Goal: Check status: Check status

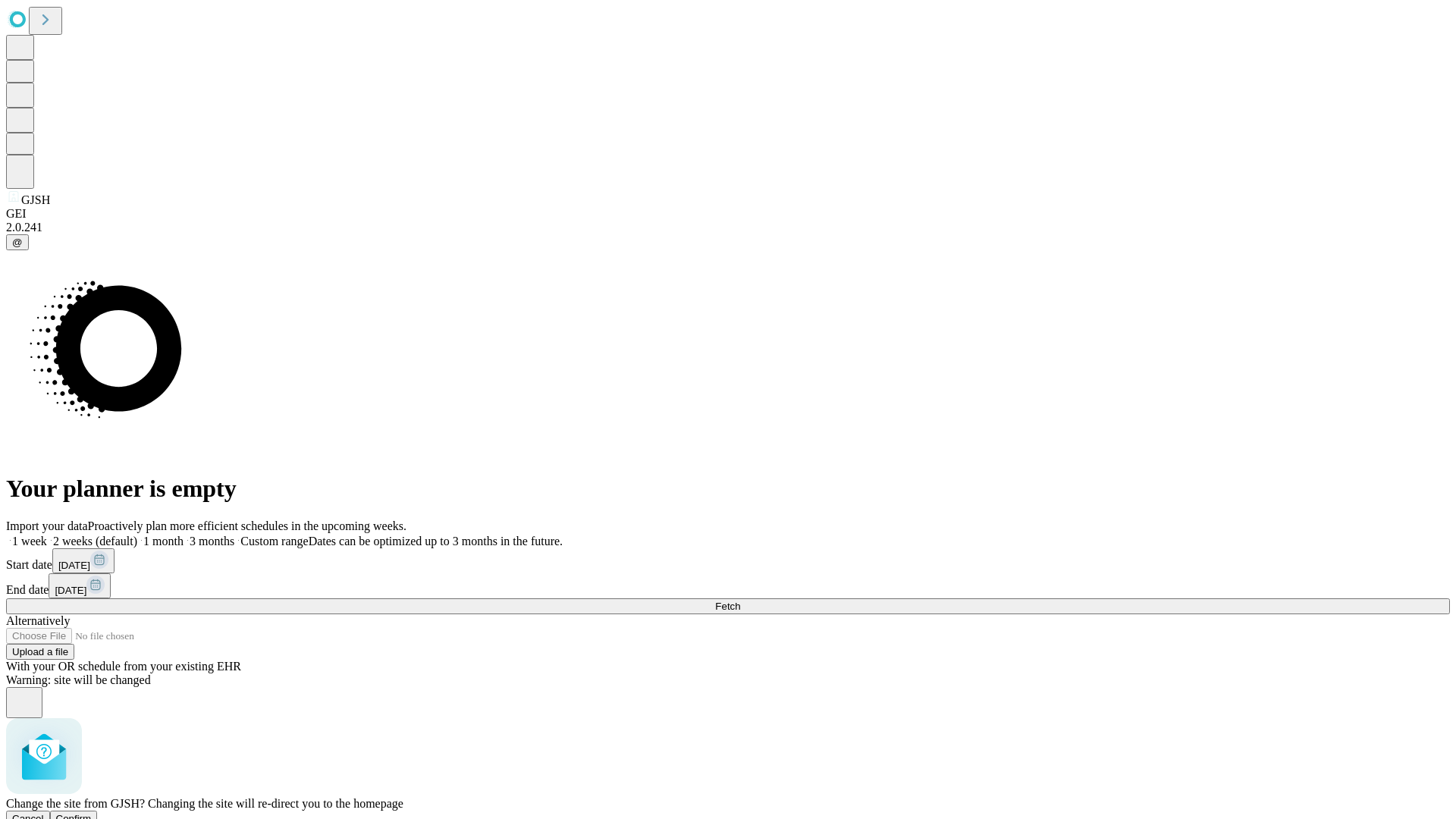
click at [91, 813] on span "Confirm" at bounding box center [73, 819] width 36 height 12
click at [47, 534] on label "1 week" at bounding box center [26, 540] width 41 height 12
click at [740, 601] on span "Fetch" at bounding box center [728, 607] width 25 height 12
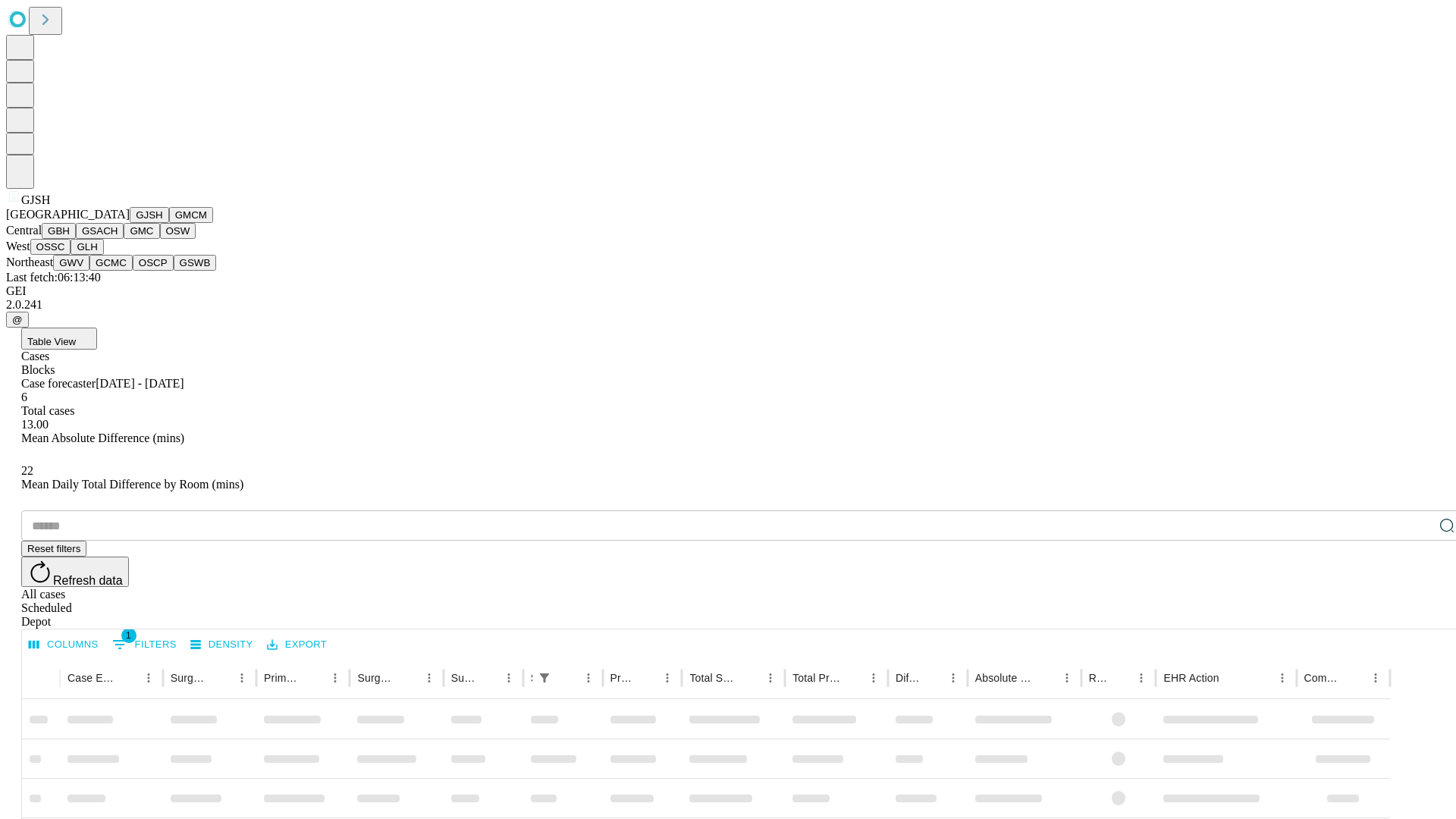
click at [169, 223] on button "GMCM" at bounding box center [191, 214] width 44 height 16
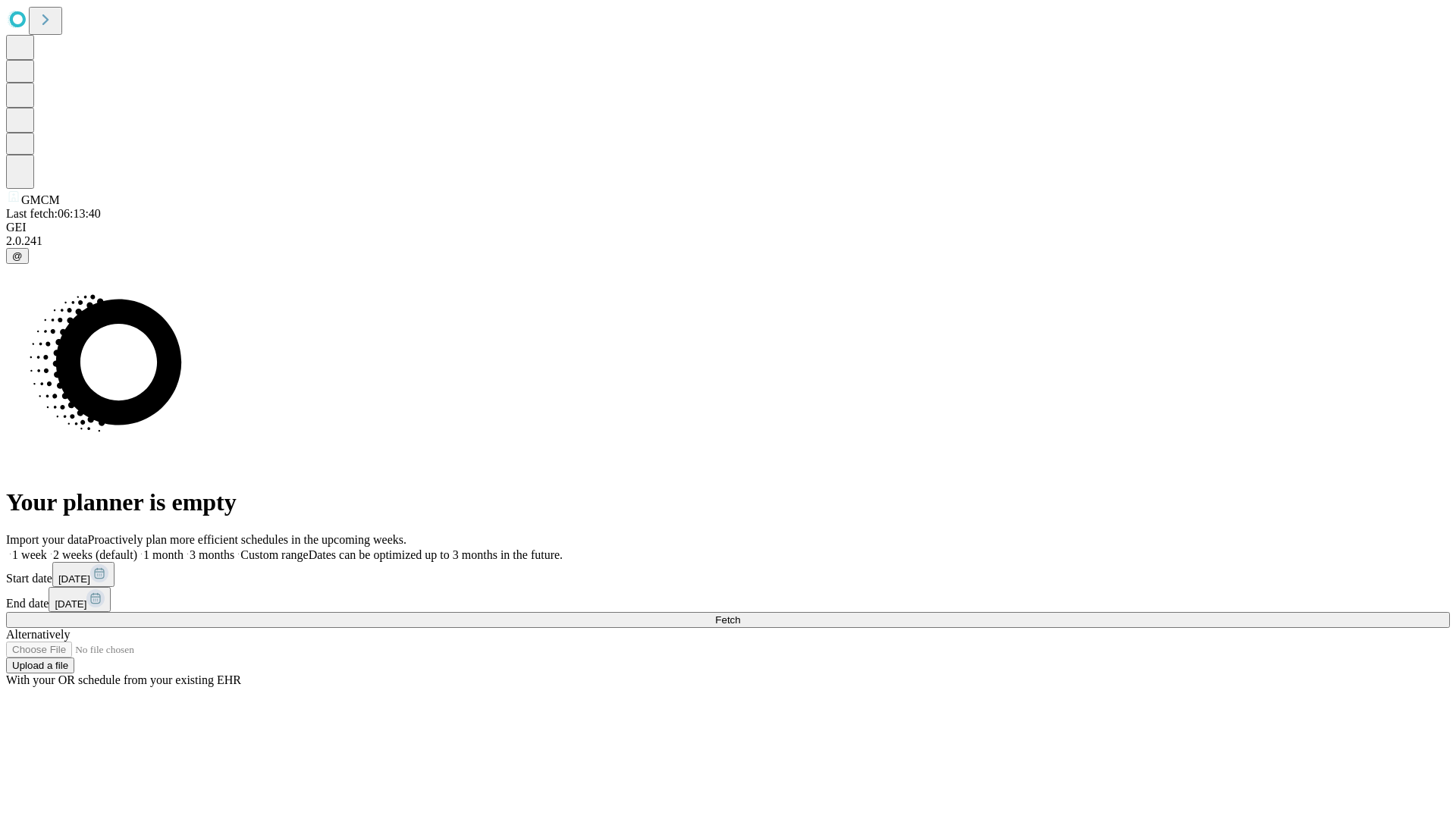
click at [47, 549] on label "1 week" at bounding box center [26, 555] width 41 height 12
click at [740, 614] on span "Fetch" at bounding box center [728, 620] width 25 height 12
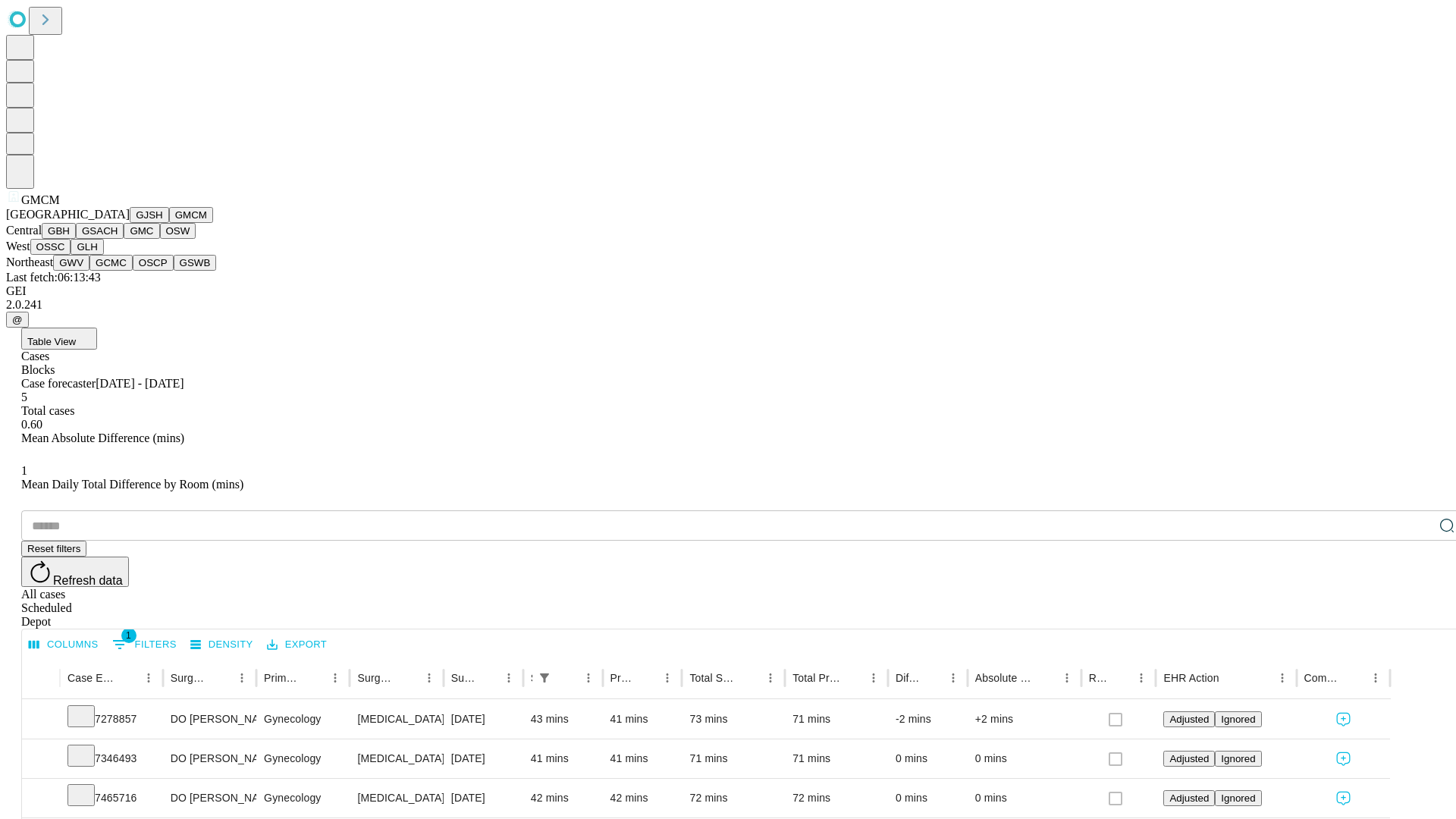
click at [76, 239] on button "GBH" at bounding box center [59, 231] width 35 height 16
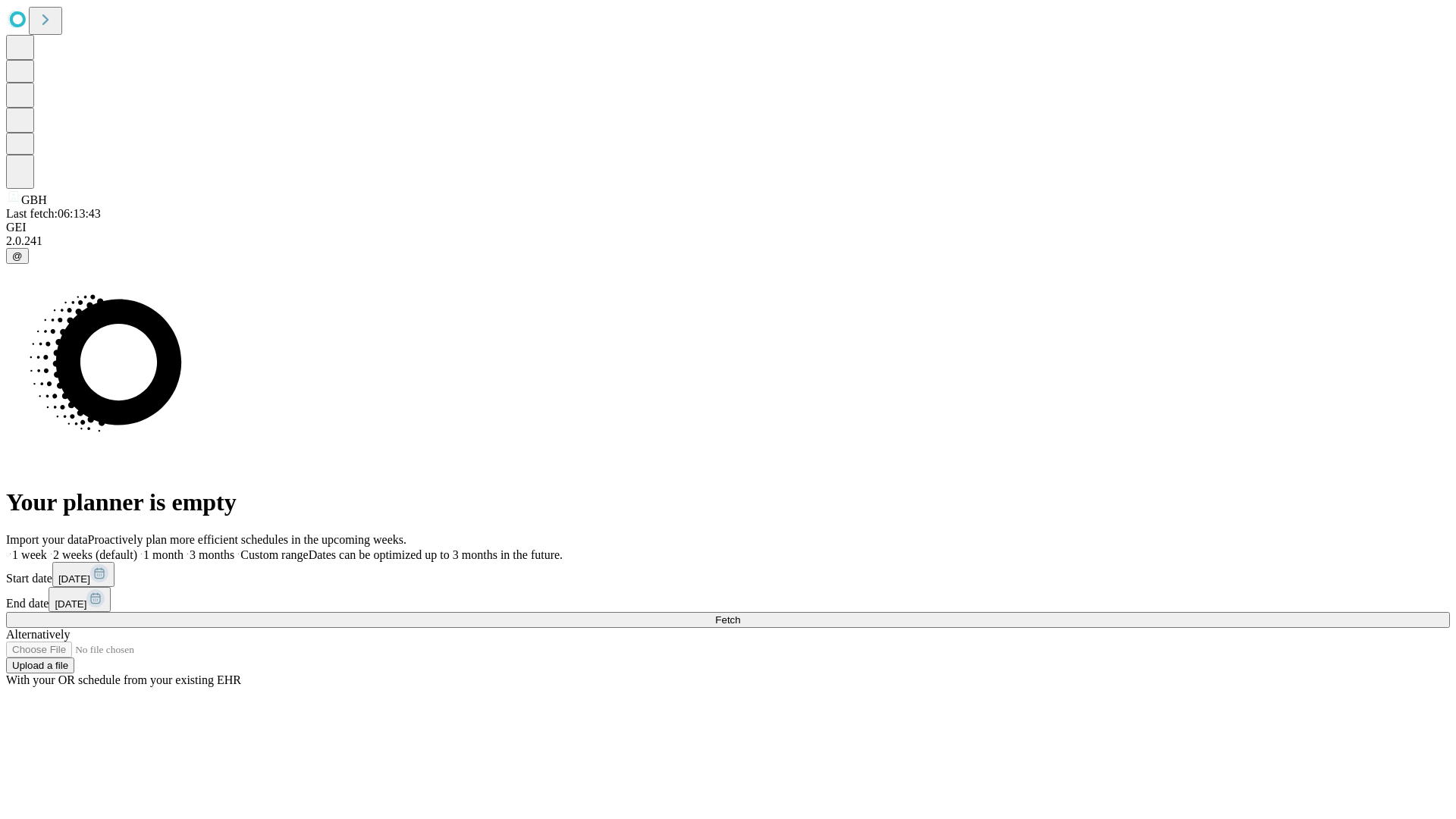
click at [47, 549] on label "1 week" at bounding box center [26, 555] width 41 height 12
click at [740, 614] on span "Fetch" at bounding box center [728, 620] width 25 height 12
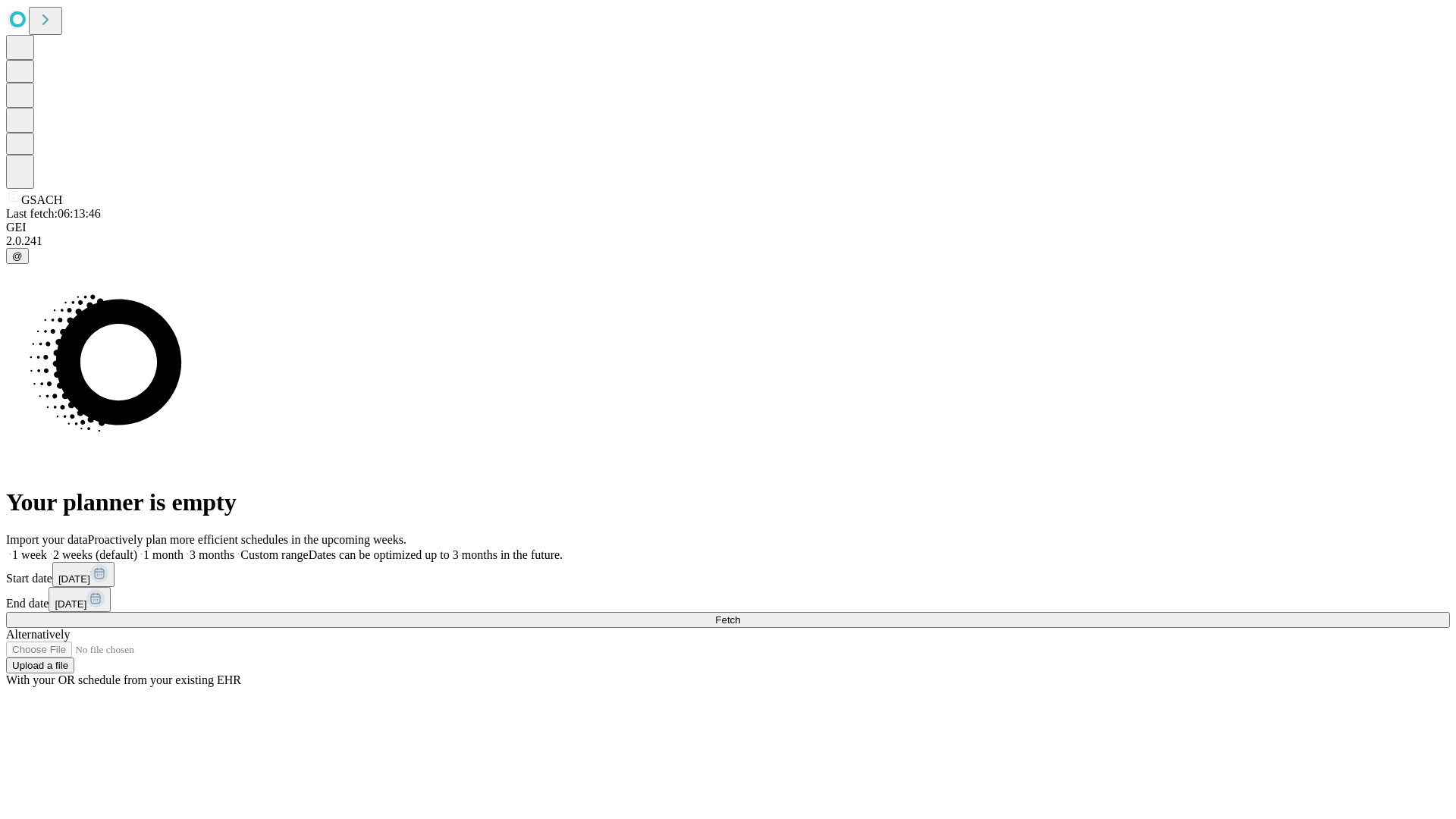
click at [47, 549] on label "1 week" at bounding box center [26, 555] width 41 height 12
click at [740, 614] on span "Fetch" at bounding box center [728, 620] width 25 height 12
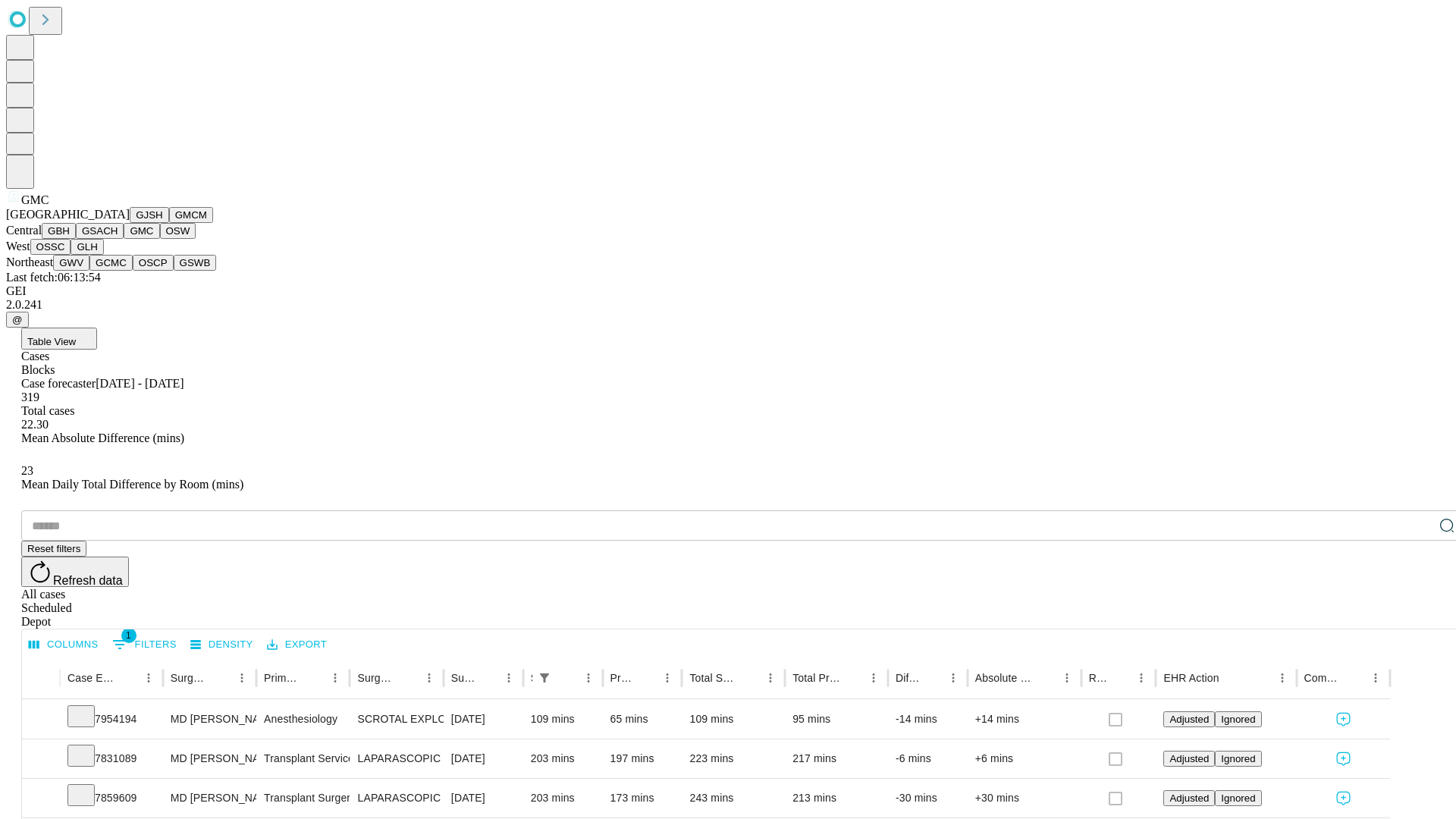
click at [160, 239] on button "OSW" at bounding box center [179, 231] width 37 height 16
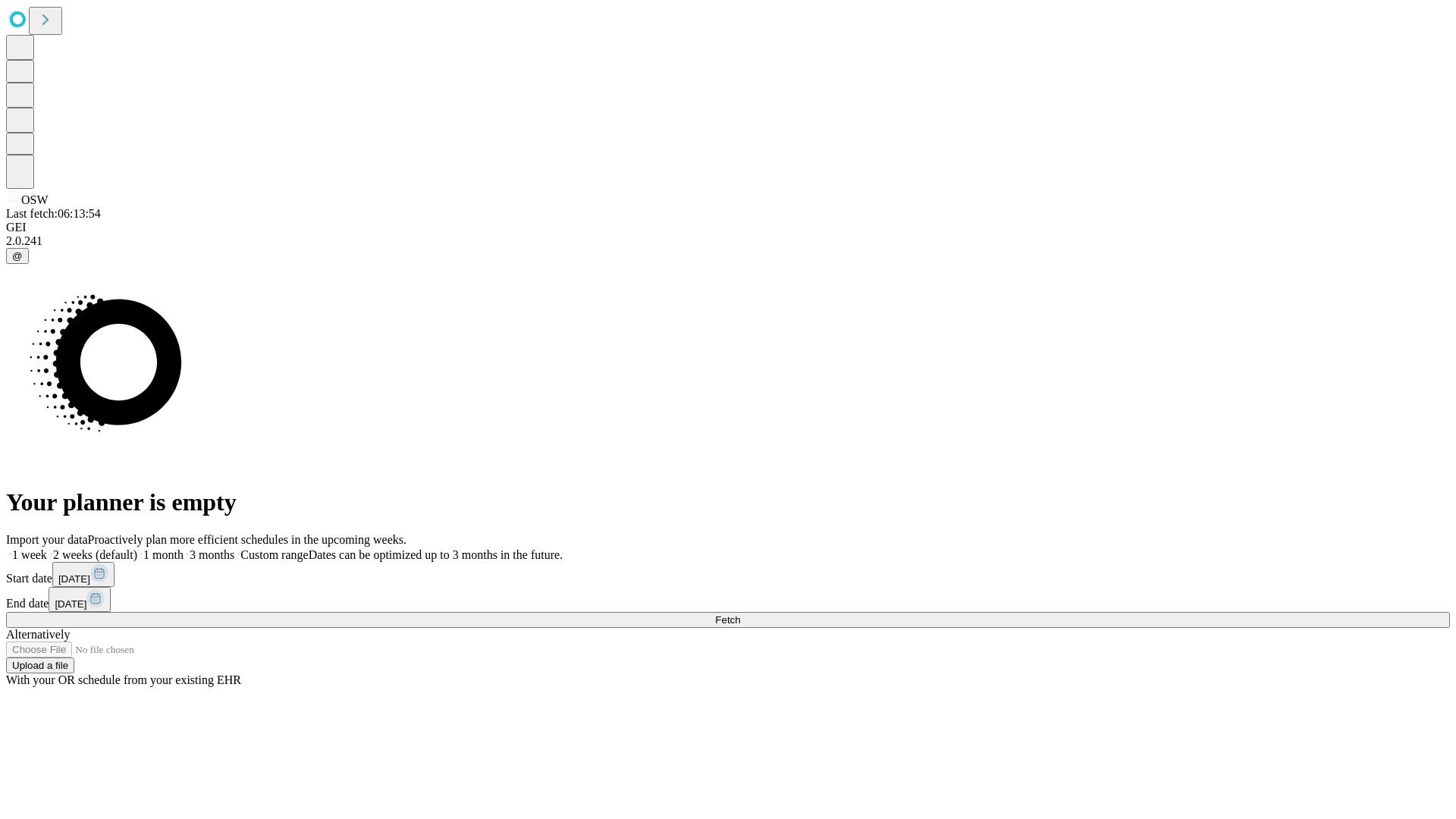
click at [47, 549] on label "1 week" at bounding box center [26, 555] width 41 height 12
click at [740, 614] on span "Fetch" at bounding box center [728, 620] width 25 height 12
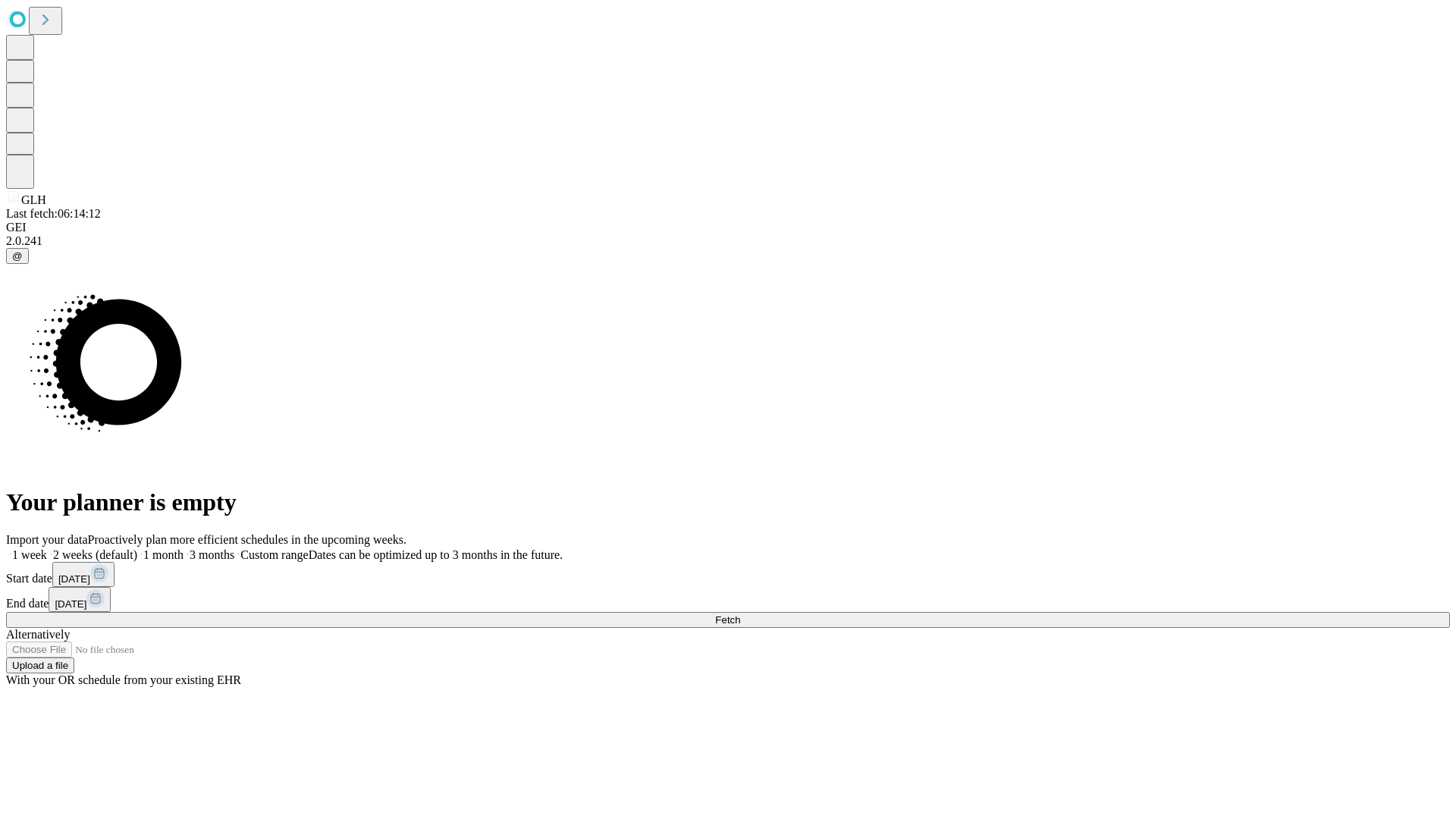
click at [47, 549] on label "1 week" at bounding box center [26, 555] width 41 height 12
click at [740, 614] on span "Fetch" at bounding box center [728, 620] width 25 height 12
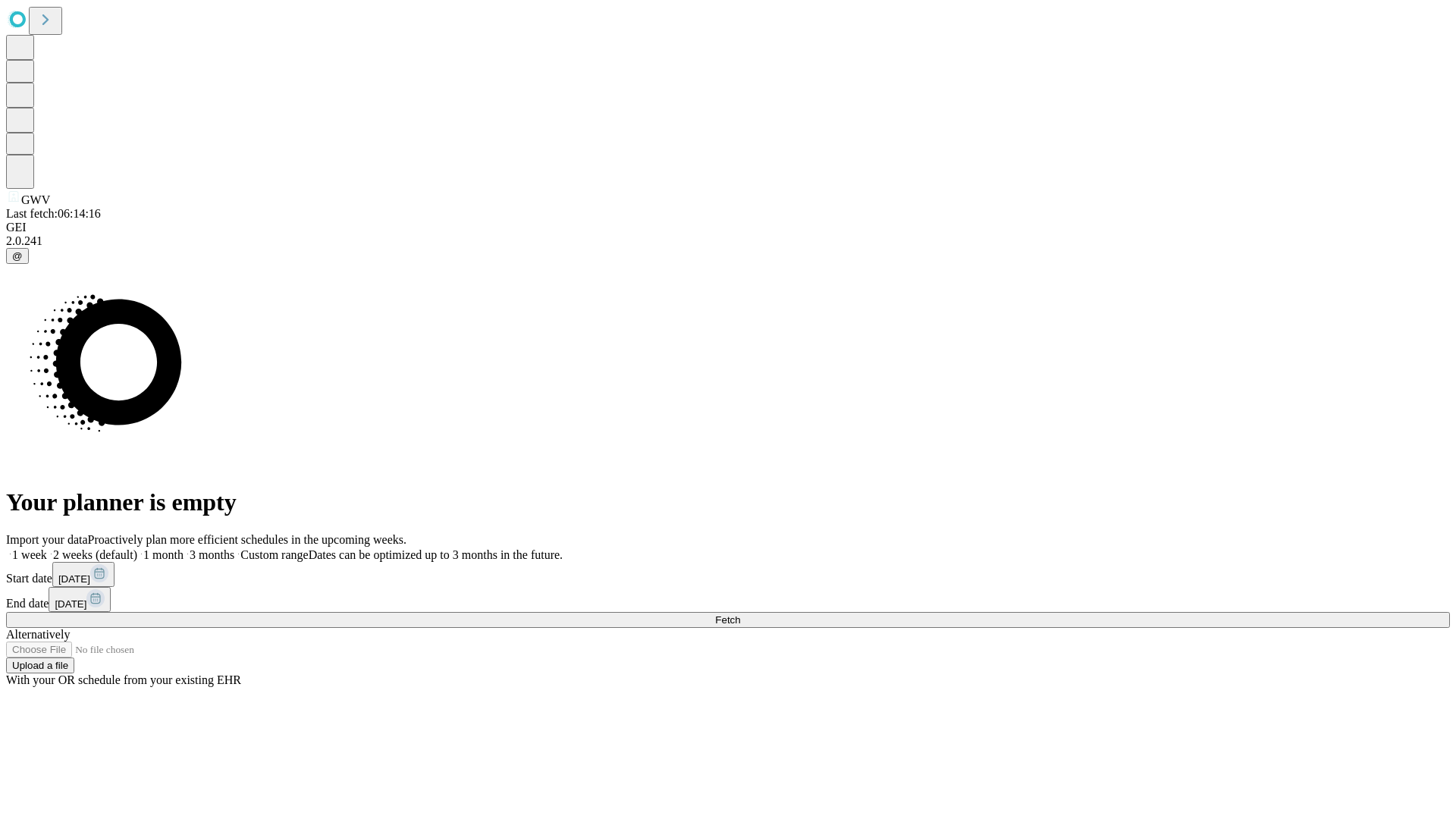
click at [47, 549] on label "1 week" at bounding box center [26, 555] width 41 height 12
click at [740, 614] on span "Fetch" at bounding box center [728, 620] width 25 height 12
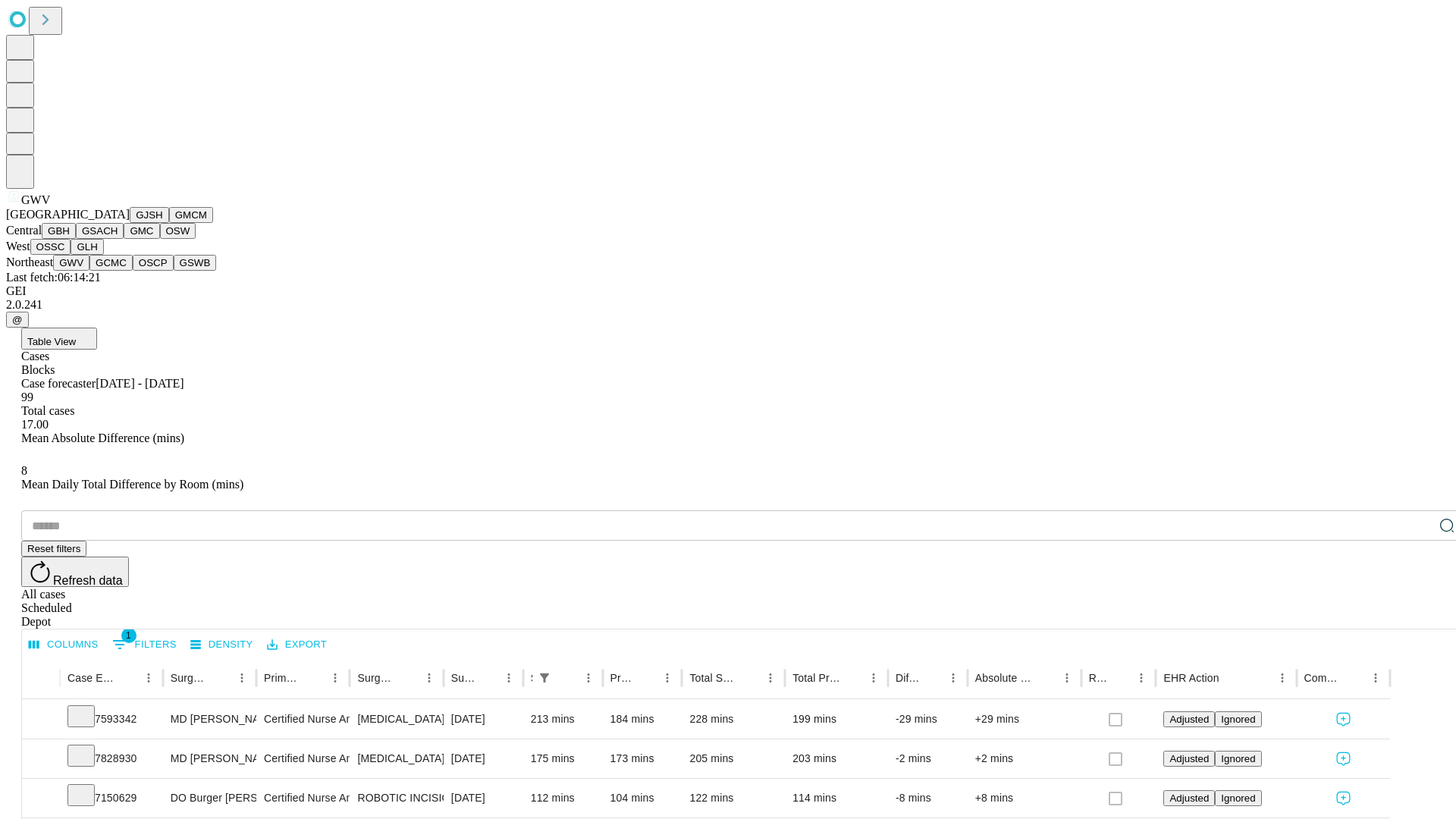
click at [117, 271] on button "GCMC" at bounding box center [111, 262] width 43 height 16
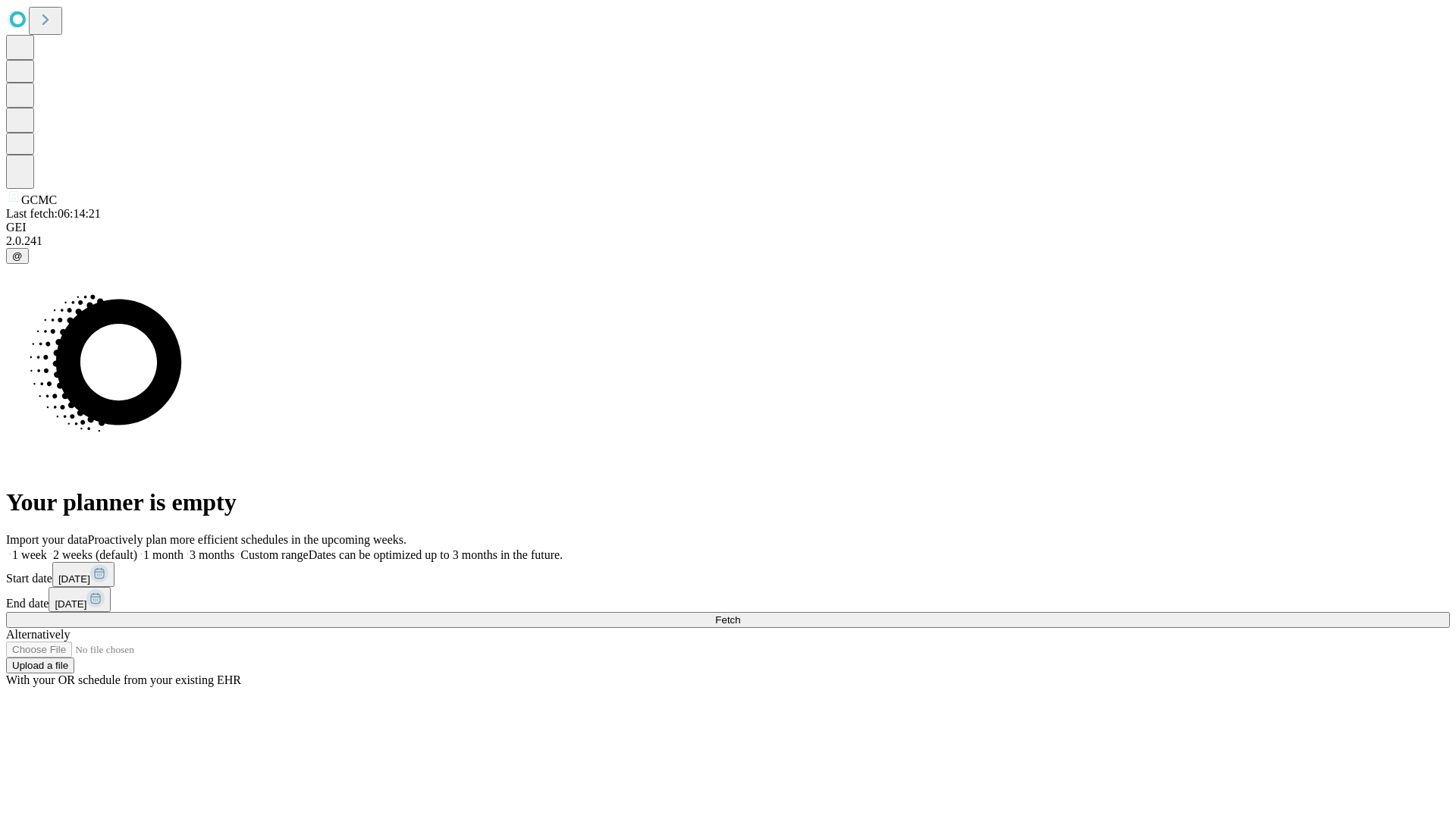
click at [740, 614] on span "Fetch" at bounding box center [728, 620] width 25 height 12
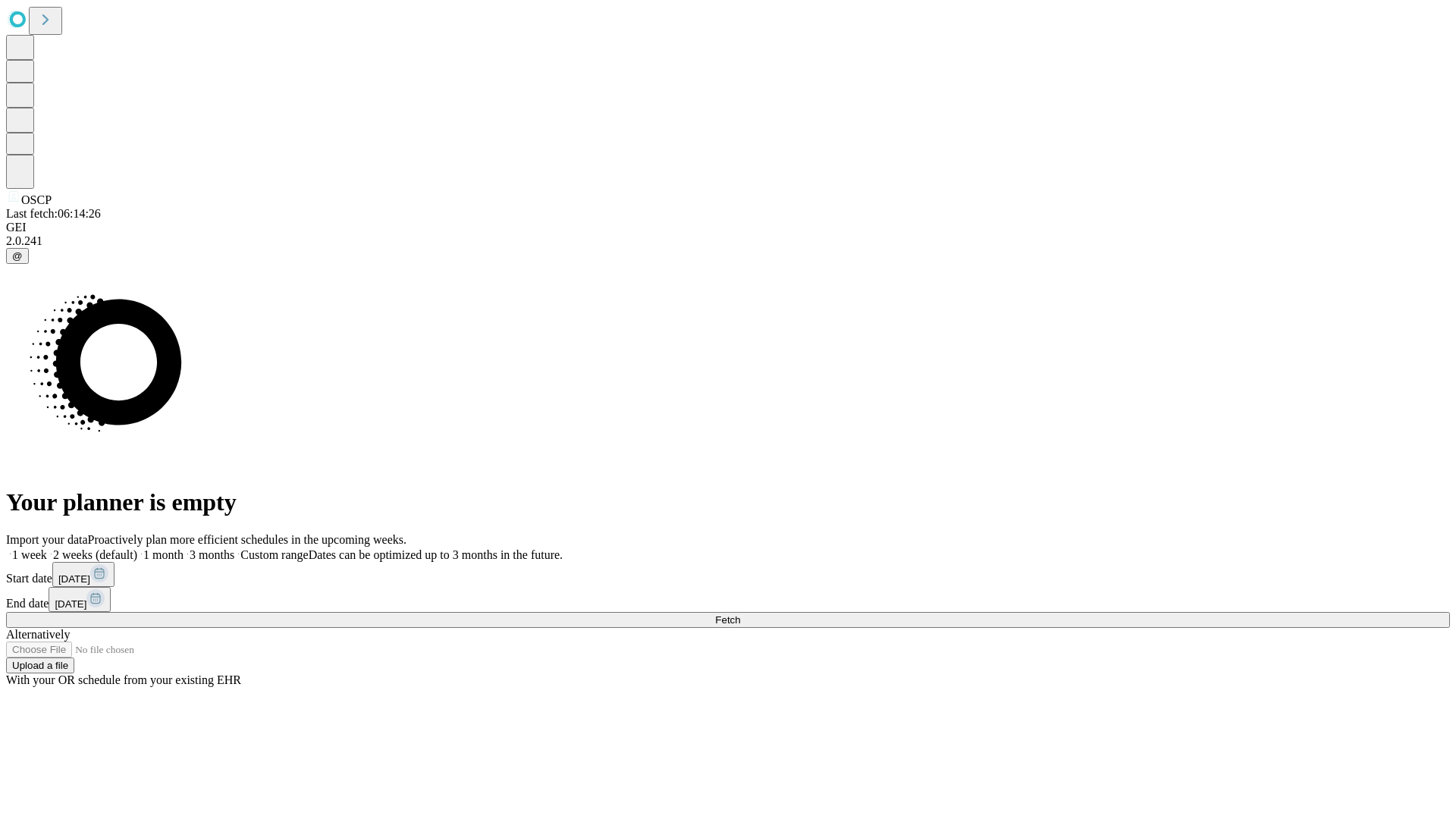
click at [47, 549] on label "1 week" at bounding box center [26, 555] width 41 height 12
click at [740, 614] on span "Fetch" at bounding box center [728, 620] width 25 height 12
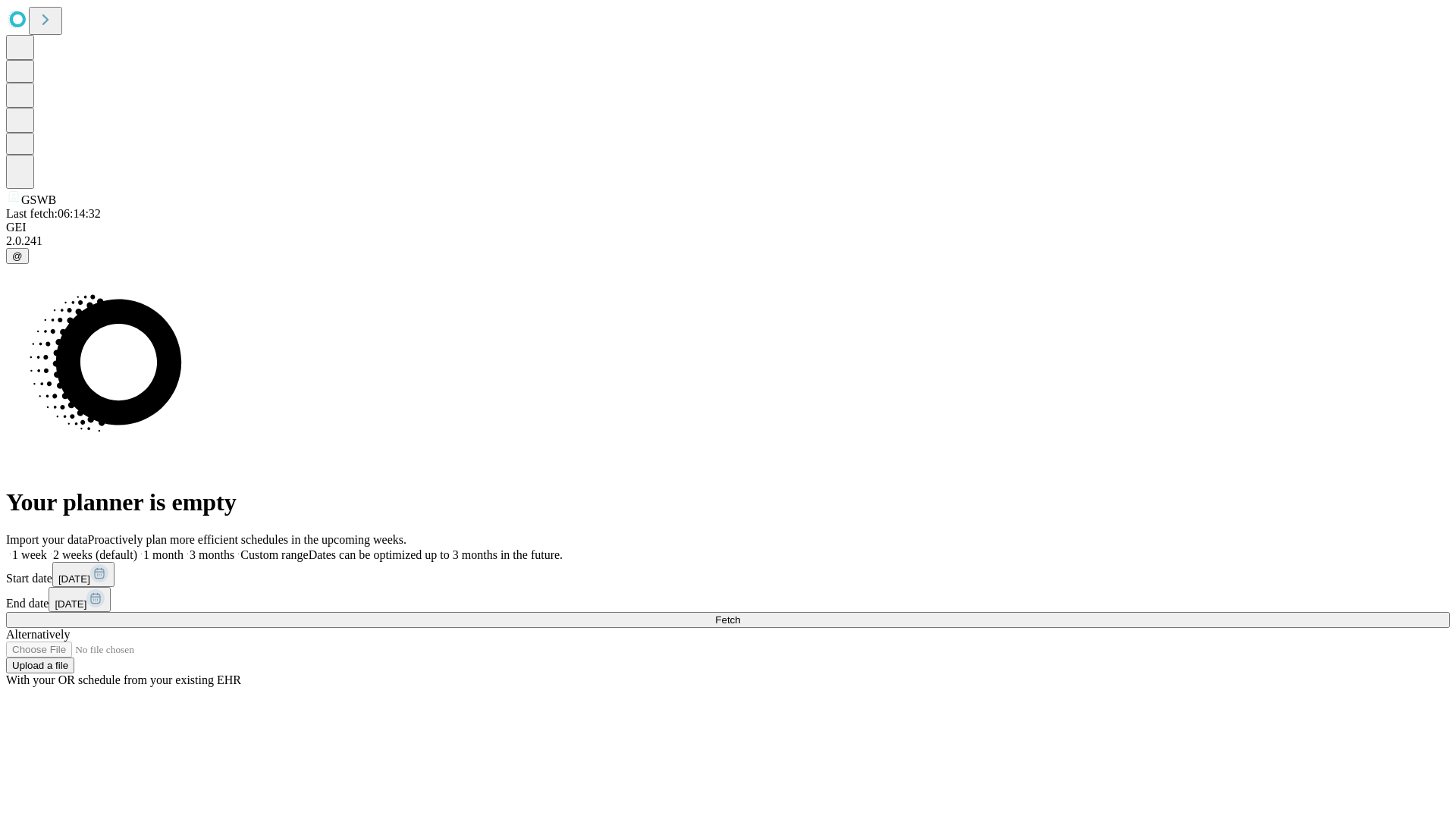
click at [47, 549] on label "1 week" at bounding box center [26, 555] width 41 height 12
click at [740, 614] on span "Fetch" at bounding box center [728, 620] width 25 height 12
